Goal: Information Seeking & Learning: Learn about a topic

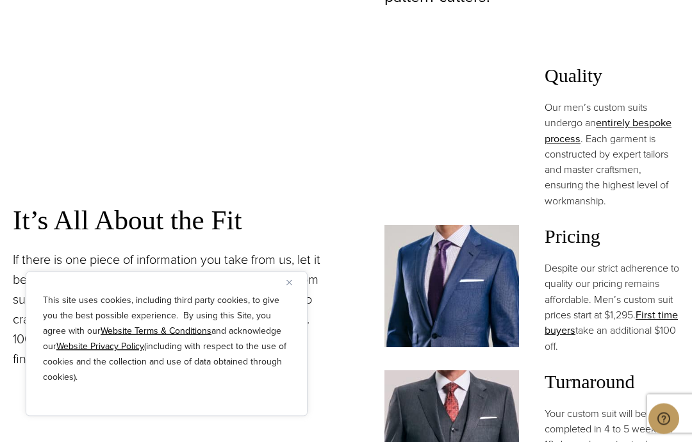
scroll to position [893, 0]
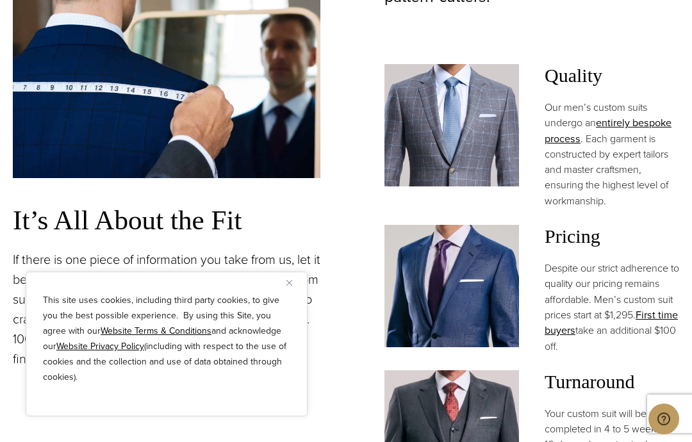
click at [290, 286] on img "Close" at bounding box center [289, 283] width 6 height 6
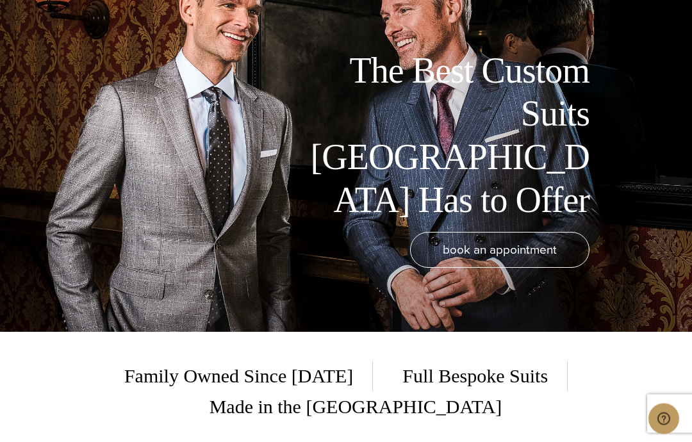
scroll to position [0, 0]
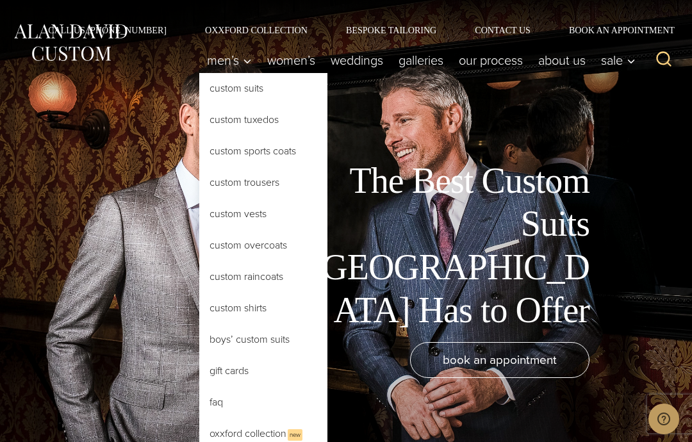
click at [251, 306] on link "Custom Shirts" at bounding box center [263, 308] width 128 height 31
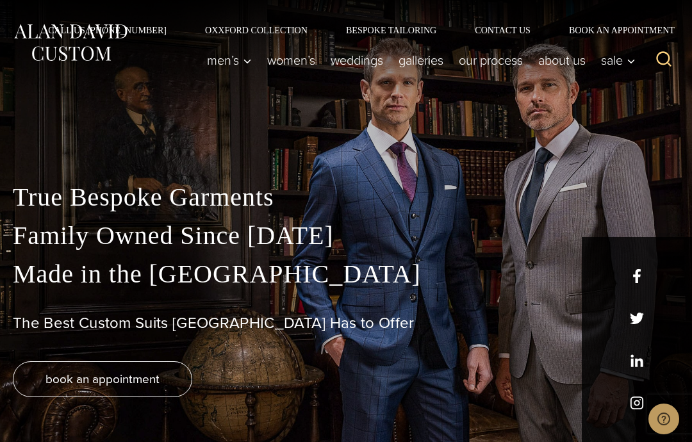
click at [500, 72] on link "Our Process" at bounding box center [490, 60] width 79 height 26
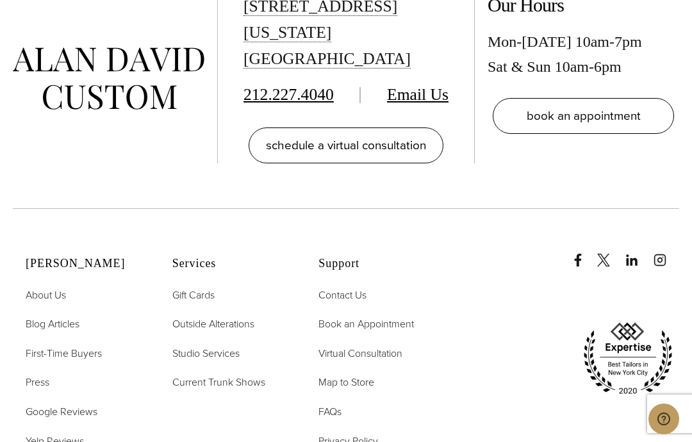
scroll to position [3502, 0]
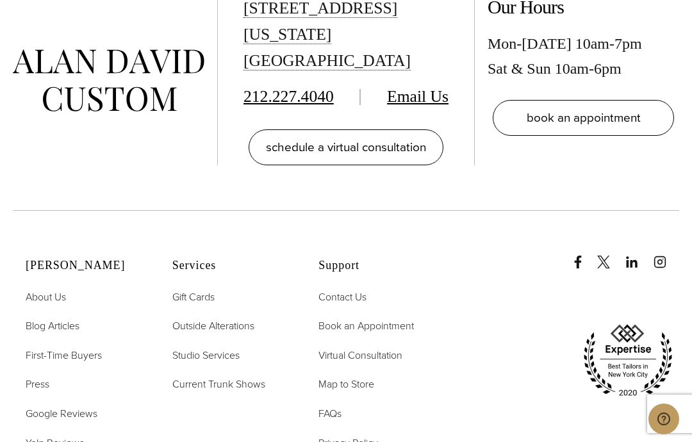
click at [67, 363] on span "First-Time Buyers" at bounding box center [64, 355] width 76 height 15
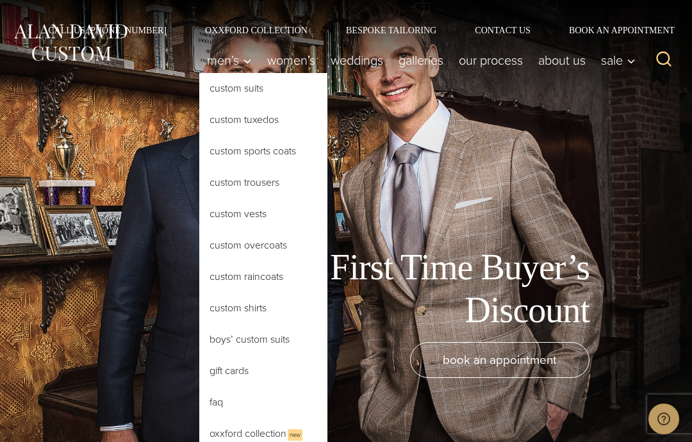
click at [283, 94] on link "Custom Suits" at bounding box center [263, 88] width 128 height 31
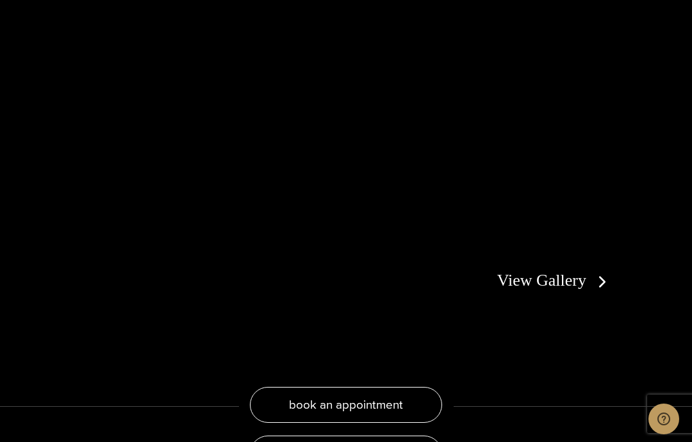
scroll to position [2128, 0]
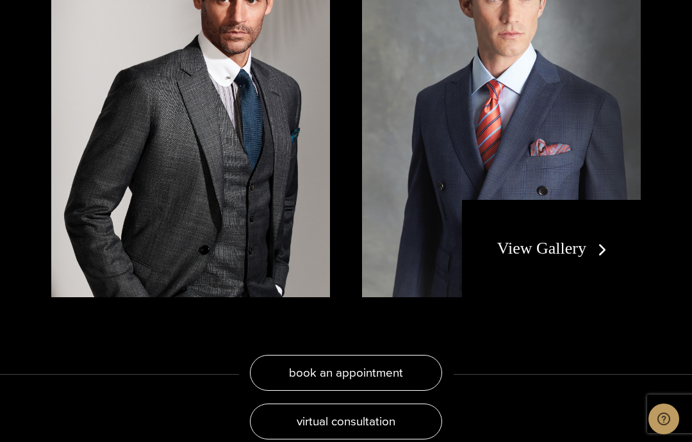
click at [544, 258] on link "View Gallery" at bounding box center [554, 248] width 115 height 19
click at [569, 239] on link "View Gallery" at bounding box center [554, 248] width 115 height 19
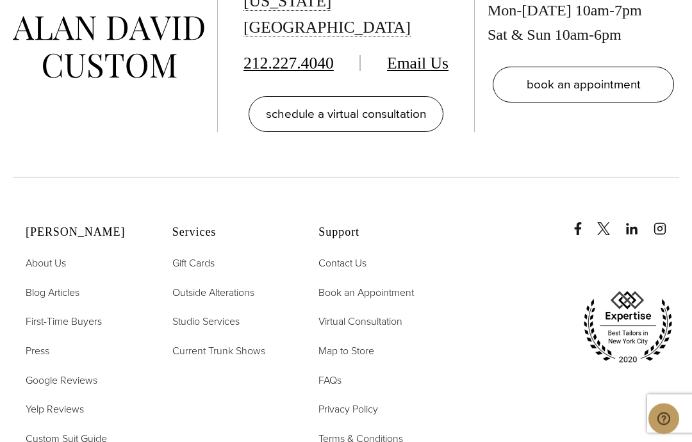
scroll to position [4971, 0]
